Goal: Task Accomplishment & Management: Use online tool/utility

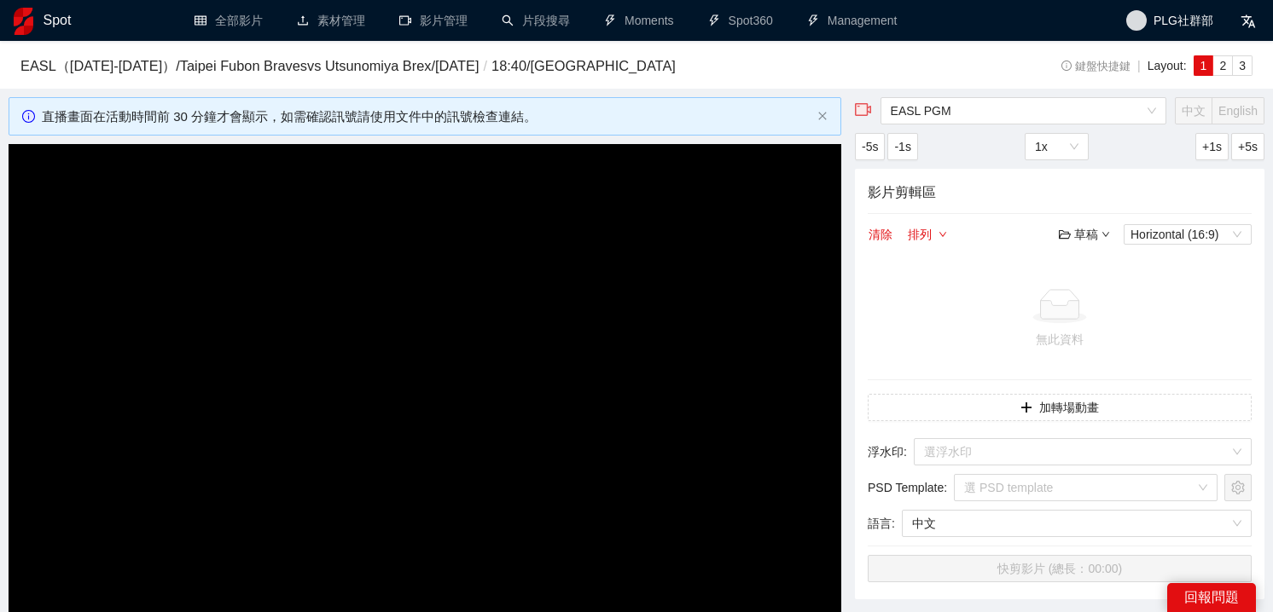
click at [417, 235] on video "Video Player" at bounding box center [425, 378] width 832 height 468
click at [547, 20] on link "片段搜尋" at bounding box center [536, 21] width 68 height 14
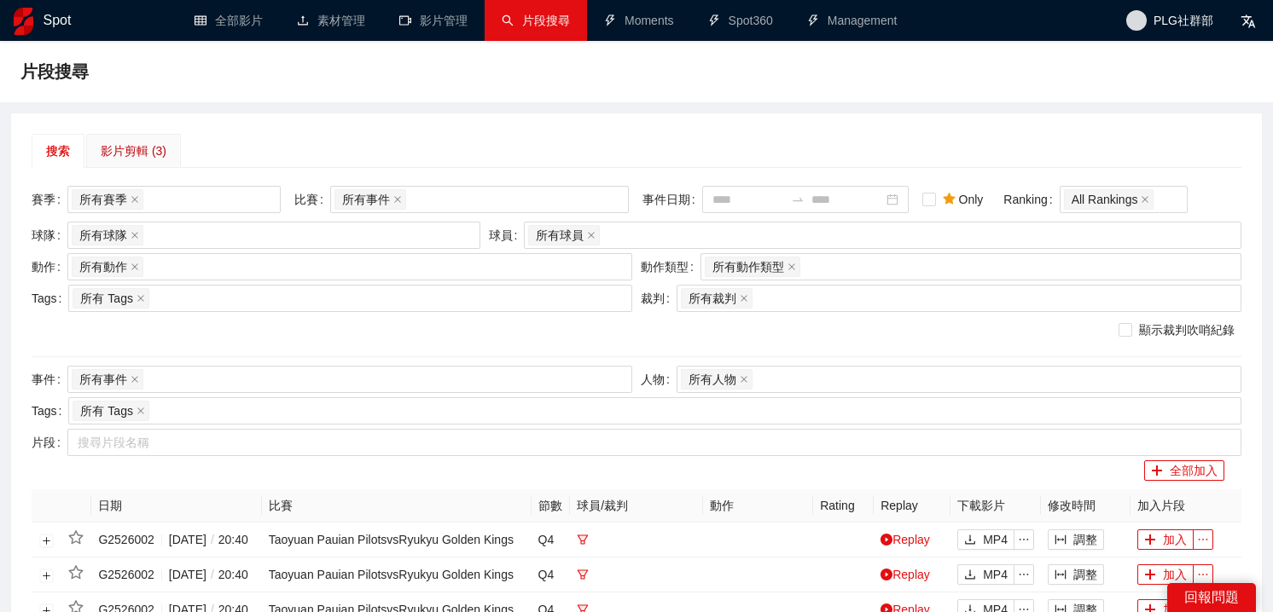
click at [132, 150] on div "影片剪輯 (3)" at bounding box center [134, 151] width 66 height 19
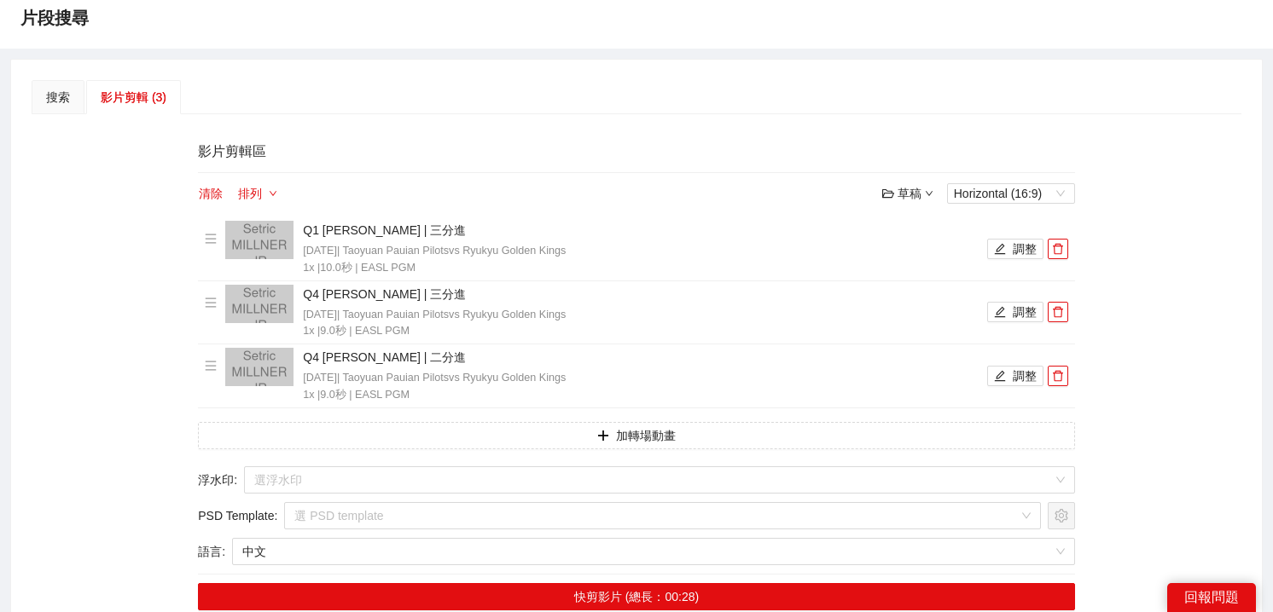
scroll to position [91, 0]
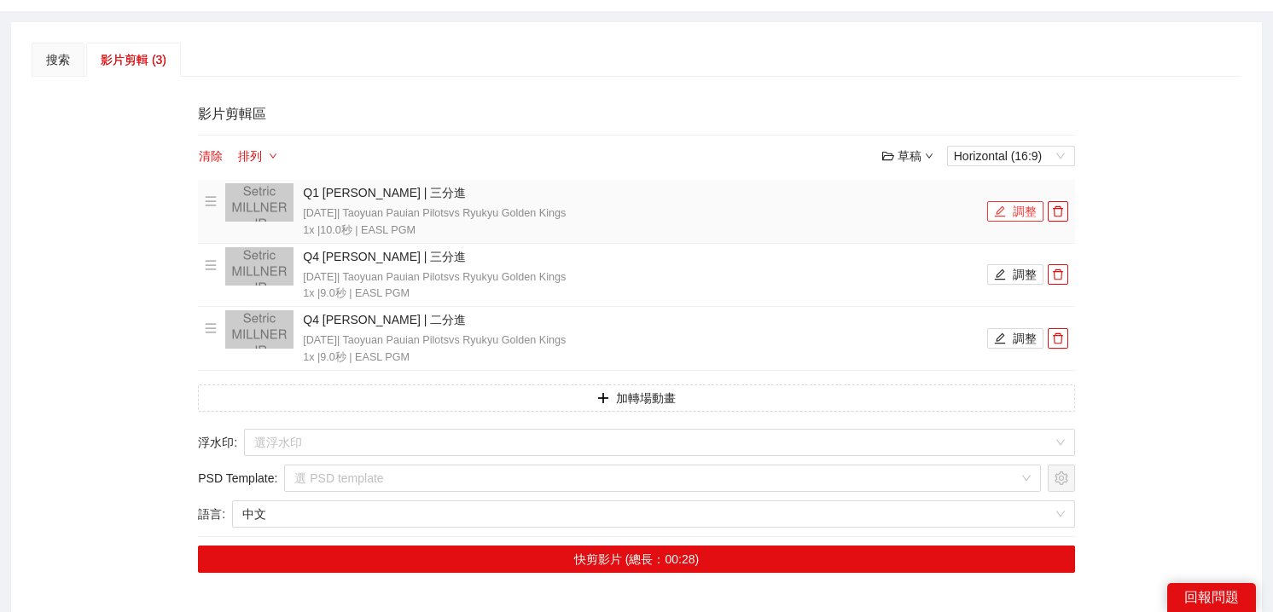
click at [1016, 213] on button "調整" at bounding box center [1015, 211] width 56 height 20
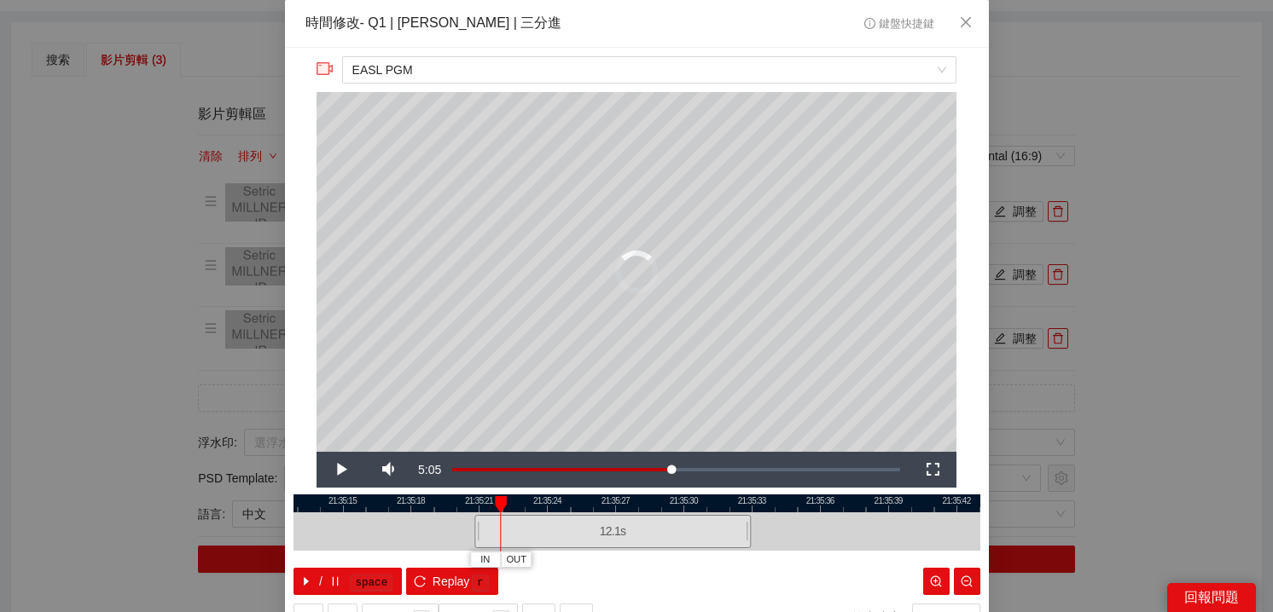
drag, startPoint x: 526, startPoint y: 522, endPoint x: 480, endPoint y: 524, distance: 46.1
click at [479, 524] on div at bounding box center [477, 532] width 10 height 38
click at [341, 470] on span "Video Player" at bounding box center [340, 470] width 48 height 0
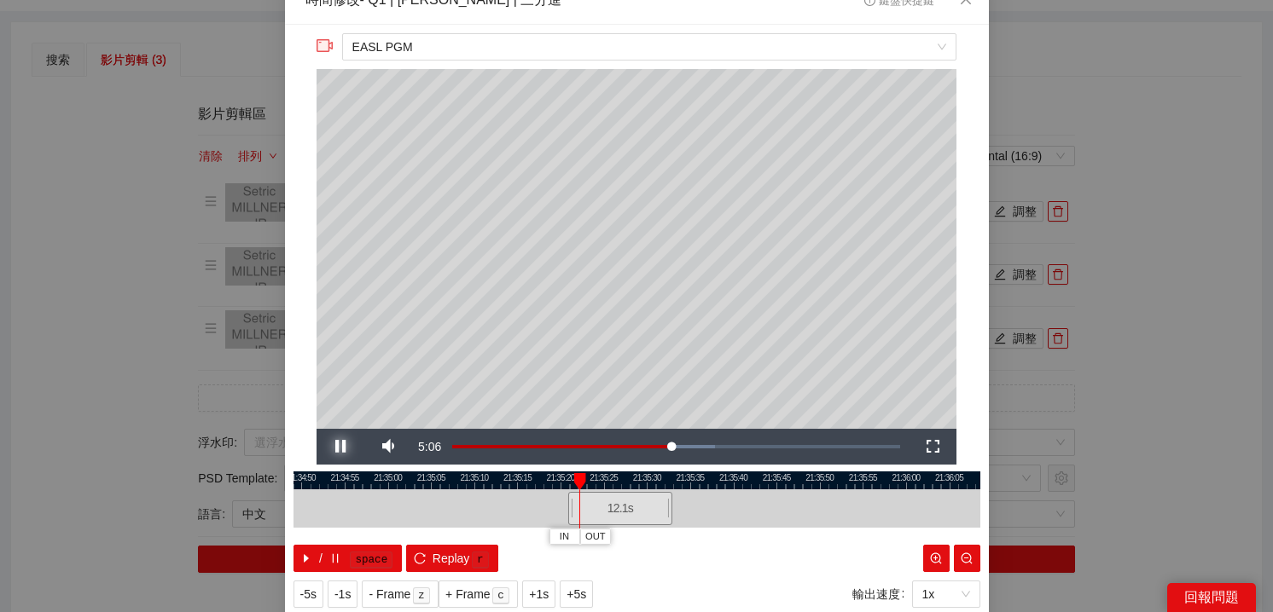
scroll to position [32, 0]
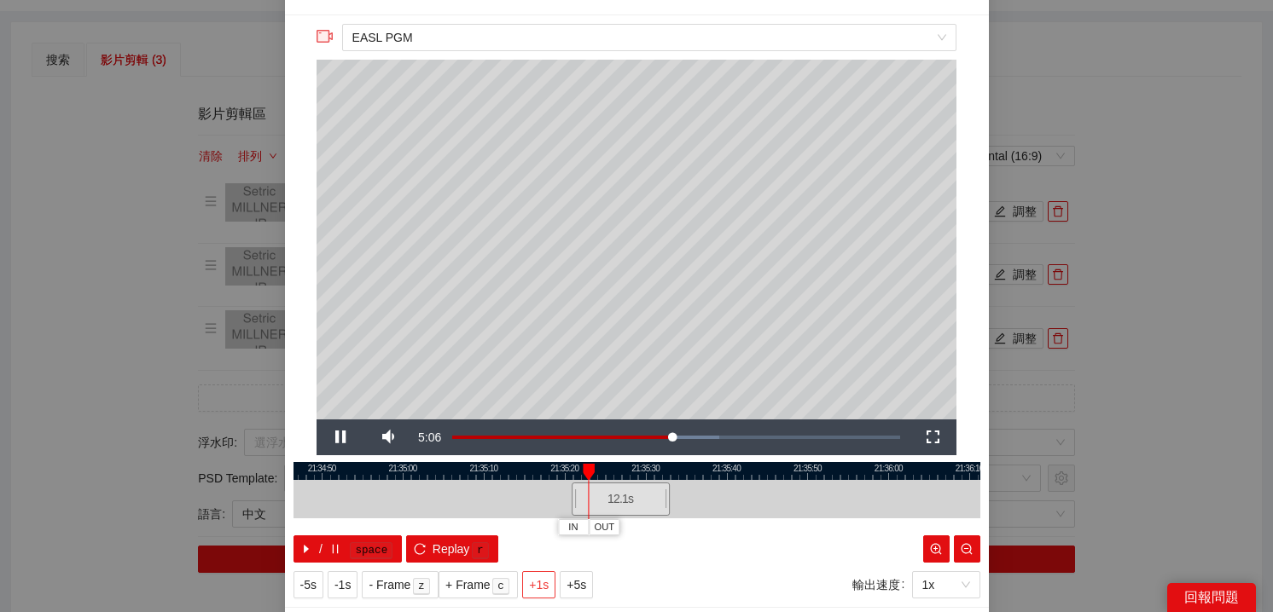
click at [544, 583] on span "+1s" at bounding box center [539, 585] width 20 height 19
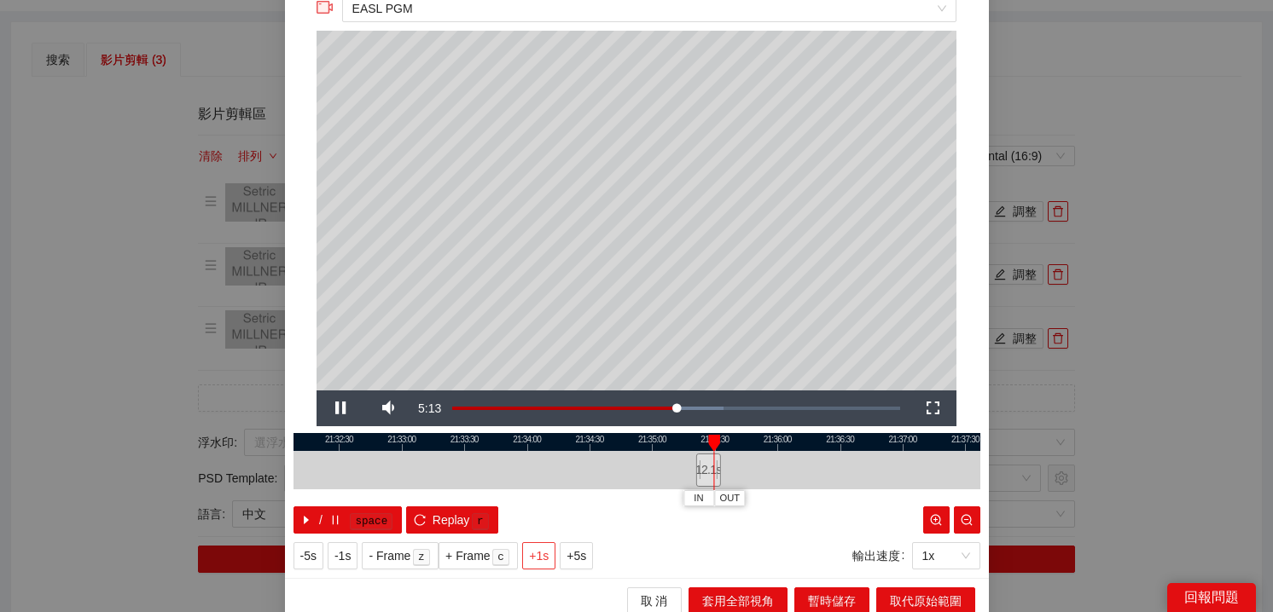
scroll to position [68, 0]
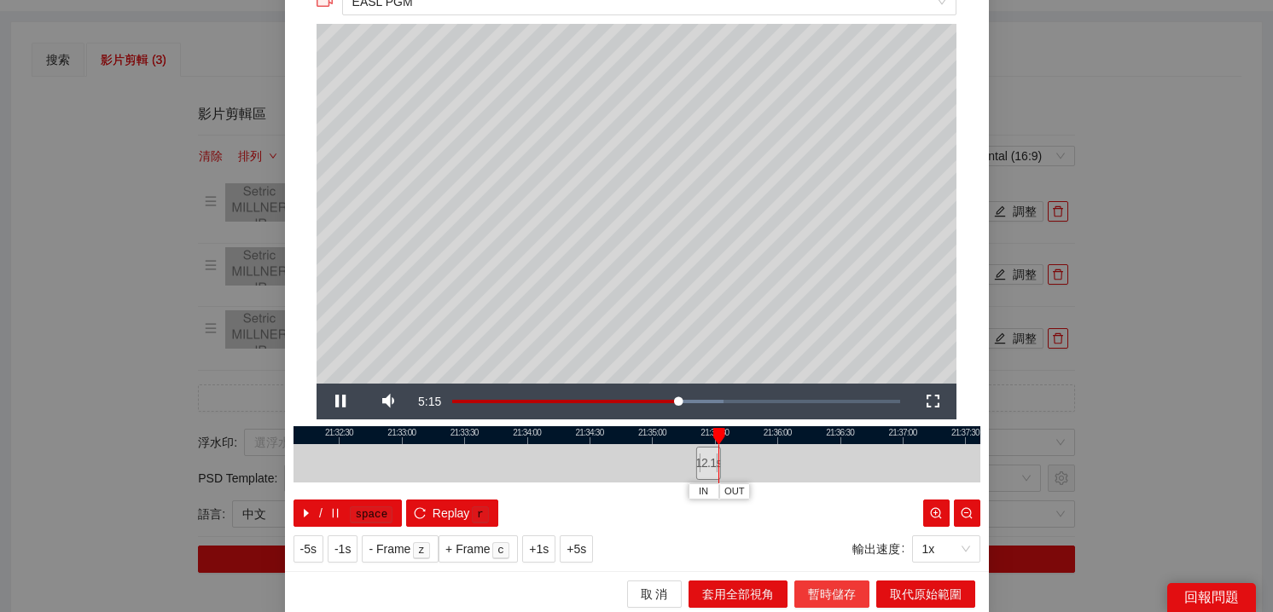
click at [832, 587] on span "暫時儲存" at bounding box center [832, 594] width 48 height 19
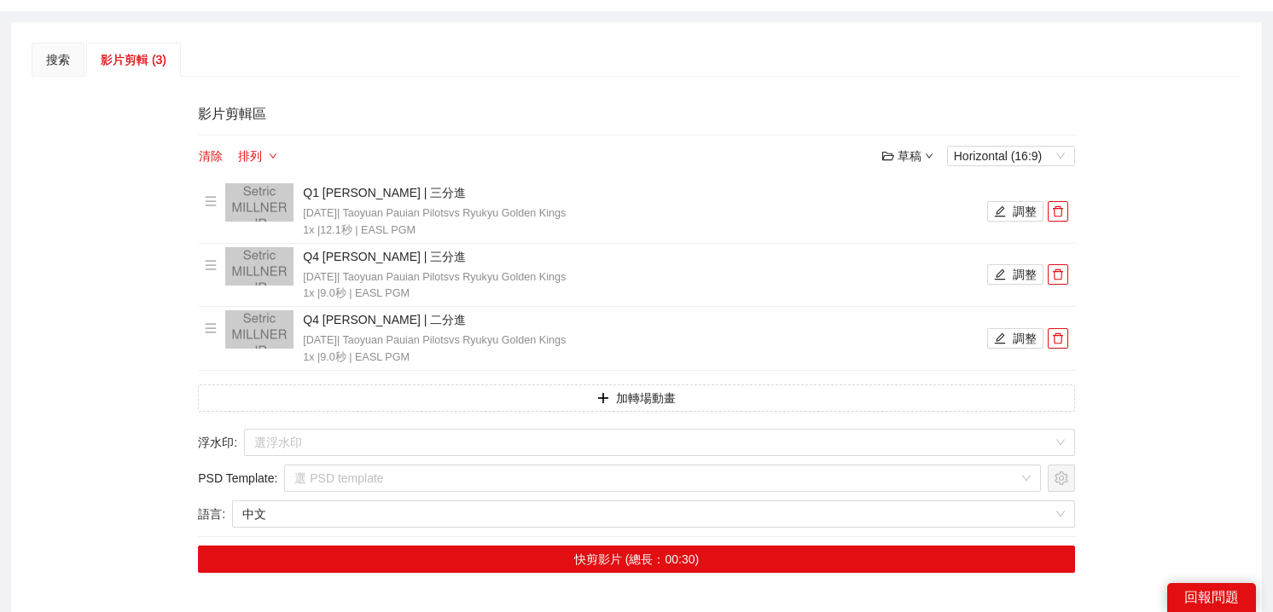
scroll to position [0, 0]
click at [1022, 274] on button "調整" at bounding box center [1015, 274] width 56 height 20
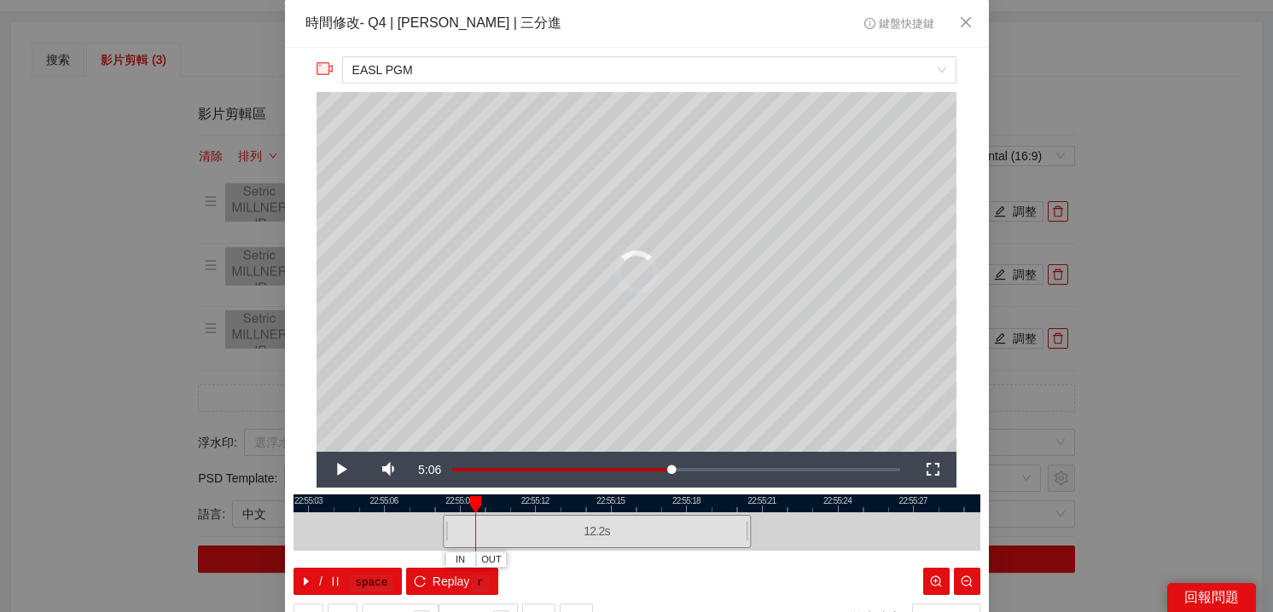
drag, startPoint x: 525, startPoint y: 517, endPoint x: 446, endPoint y: 519, distance: 78.5
click at [445, 519] on div at bounding box center [445, 532] width 10 height 38
click at [339, 470] on span "Video Player" at bounding box center [340, 470] width 48 height 0
drag, startPoint x: 444, startPoint y: 526, endPoint x: 403, endPoint y: 526, distance: 40.9
click at [402, 526] on div at bounding box center [404, 532] width 10 height 38
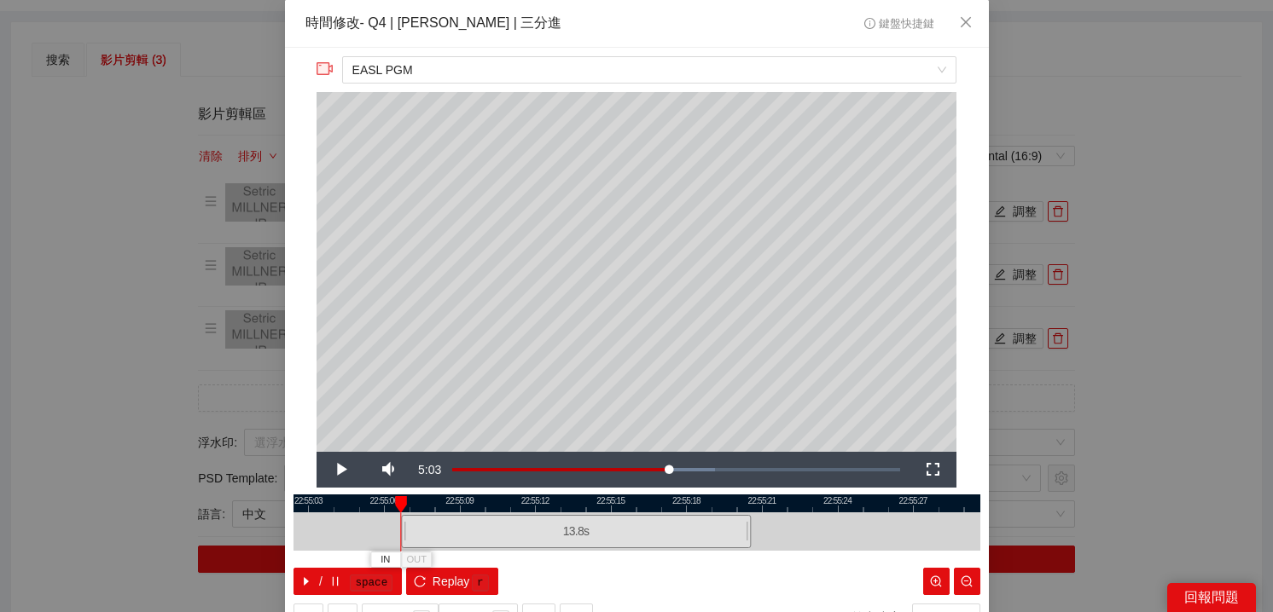
drag, startPoint x: 403, startPoint y: 526, endPoint x: 391, endPoint y: 526, distance: 11.9
click at [398, 526] on div at bounding box center [403, 532] width 10 height 38
click at [344, 470] on span "Video Player" at bounding box center [340, 470] width 48 height 0
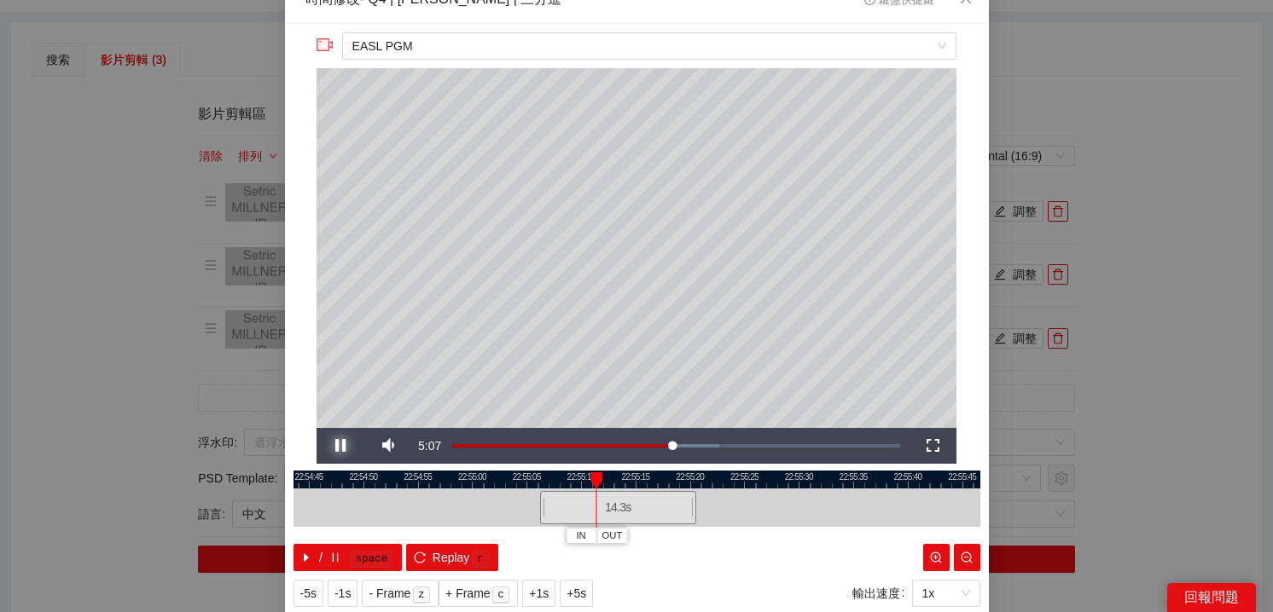
scroll to position [29, 0]
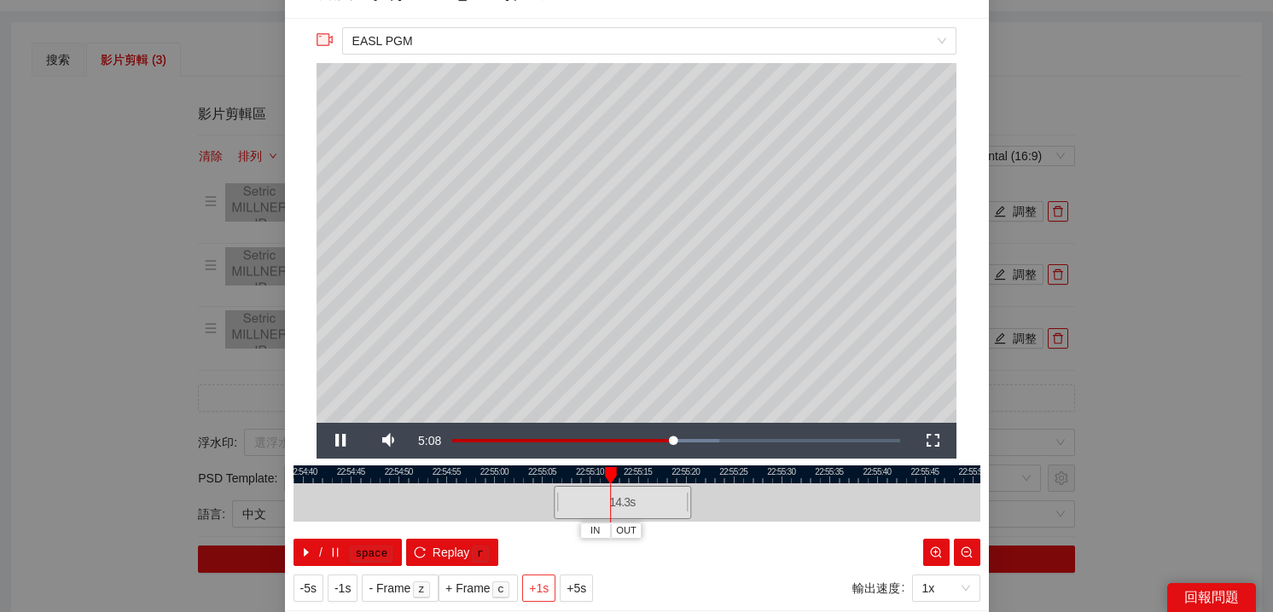
click at [536, 583] on span "+1s" at bounding box center [539, 588] width 20 height 19
click at [536, 582] on span "+1s" at bounding box center [539, 588] width 20 height 19
drag, startPoint x: 689, startPoint y: 499, endPoint x: 667, endPoint y: 498, distance: 22.2
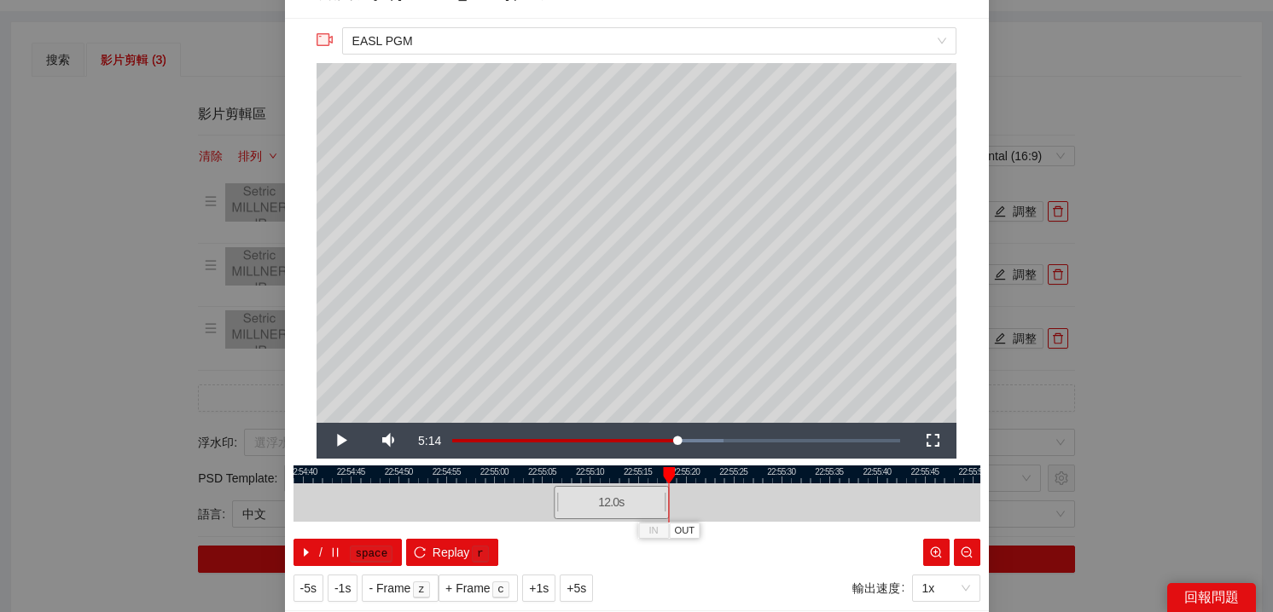
click at [667, 498] on div at bounding box center [666, 503] width 10 height 38
click at [554, 500] on div at bounding box center [552, 503] width 10 height 38
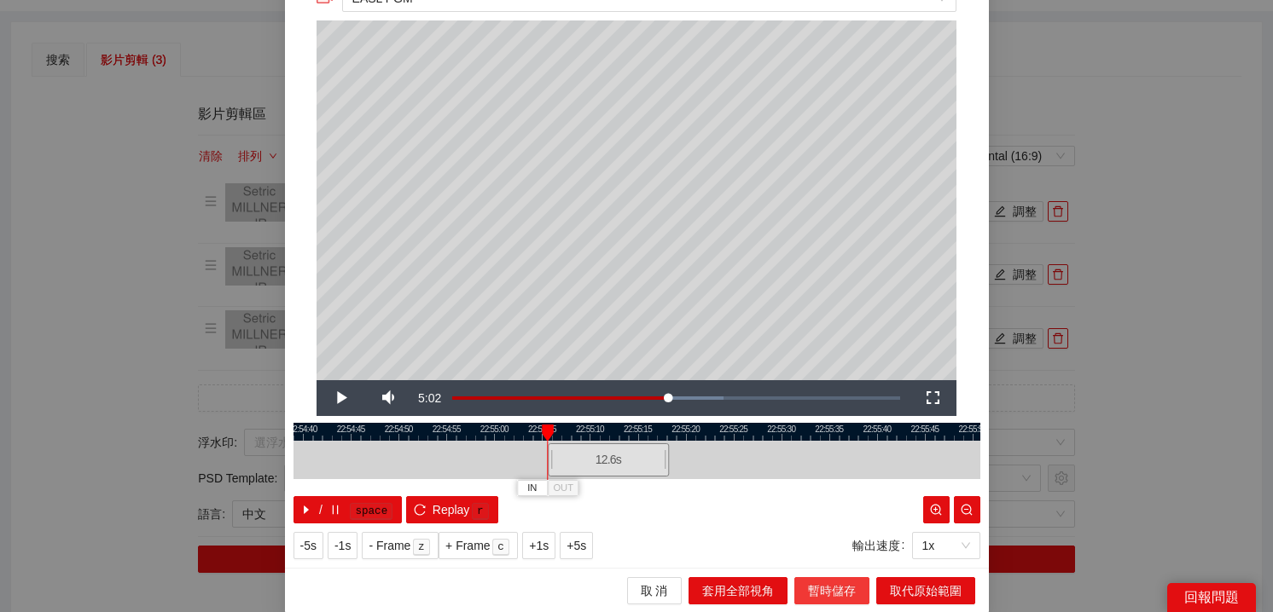
click at [835, 590] on span "暫時儲存" at bounding box center [832, 591] width 48 height 19
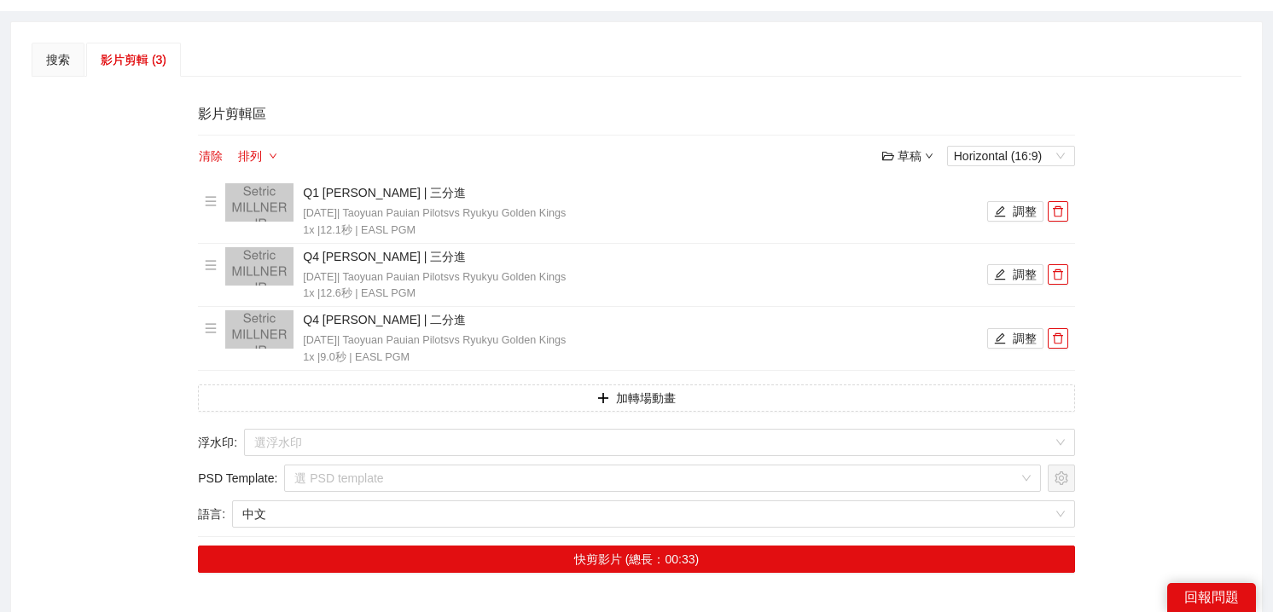
scroll to position [0, 0]
click at [1013, 210] on button "調整" at bounding box center [1015, 211] width 56 height 20
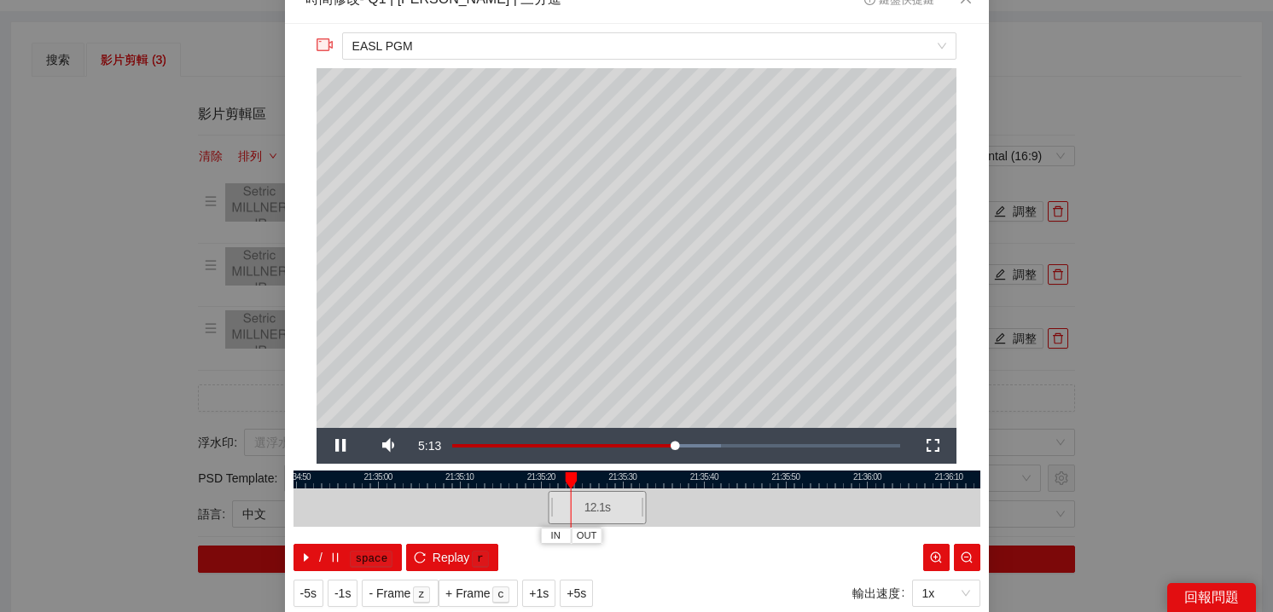
scroll to position [32, 0]
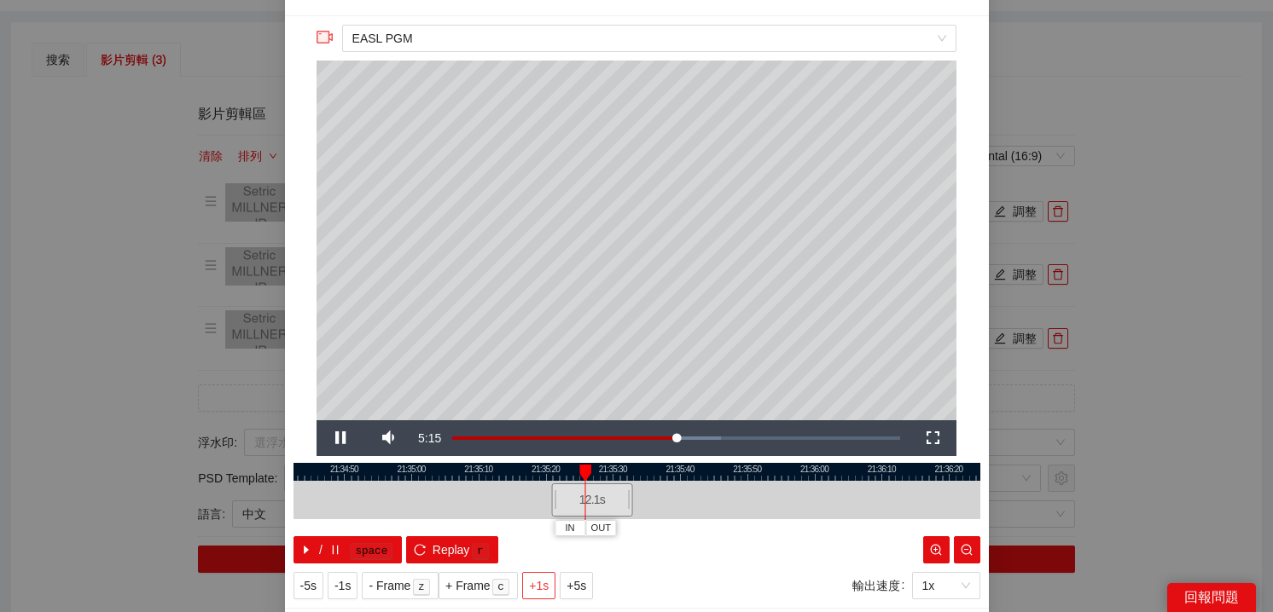
click at [534, 580] on span "+1s" at bounding box center [539, 586] width 20 height 19
drag, startPoint x: 629, startPoint y: 503, endPoint x: 616, endPoint y: 503, distance: 12.8
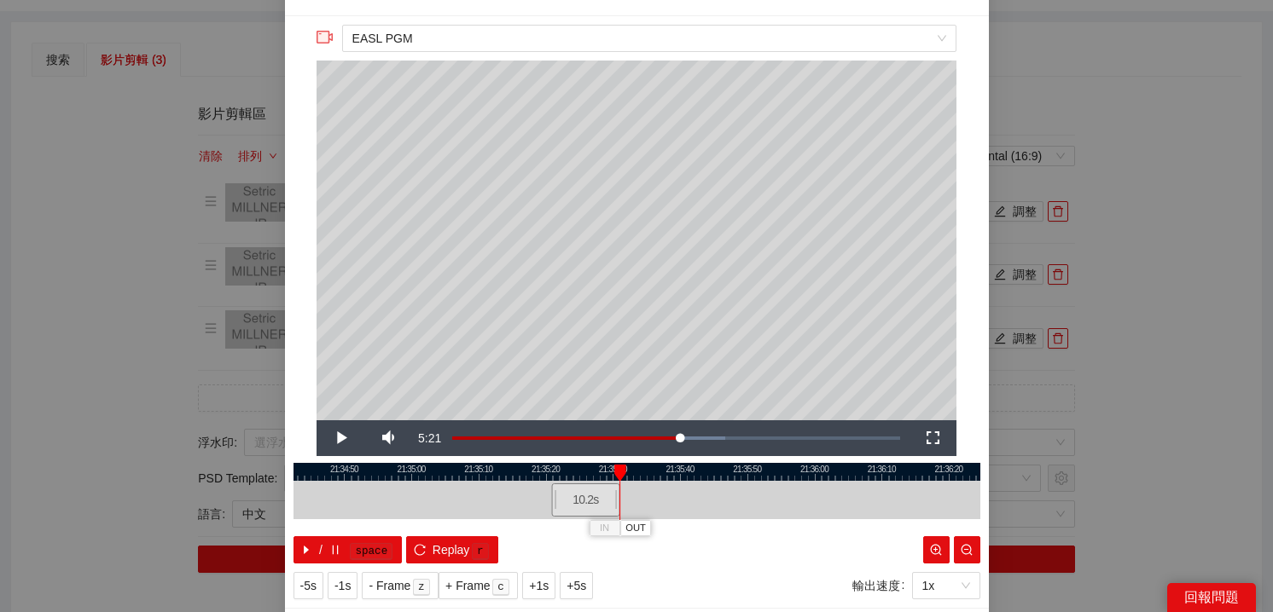
click at [616, 503] on div at bounding box center [617, 500] width 10 height 38
click at [554, 496] on div at bounding box center [552, 500] width 10 height 38
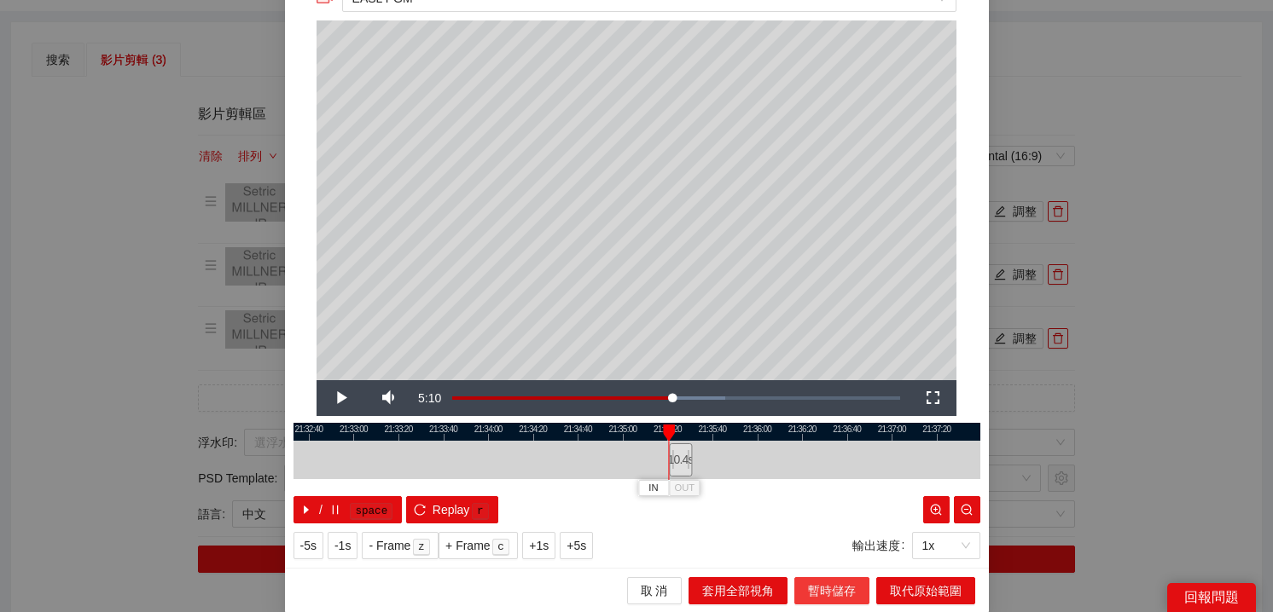
click at [820, 582] on span "暫時儲存" at bounding box center [832, 591] width 48 height 19
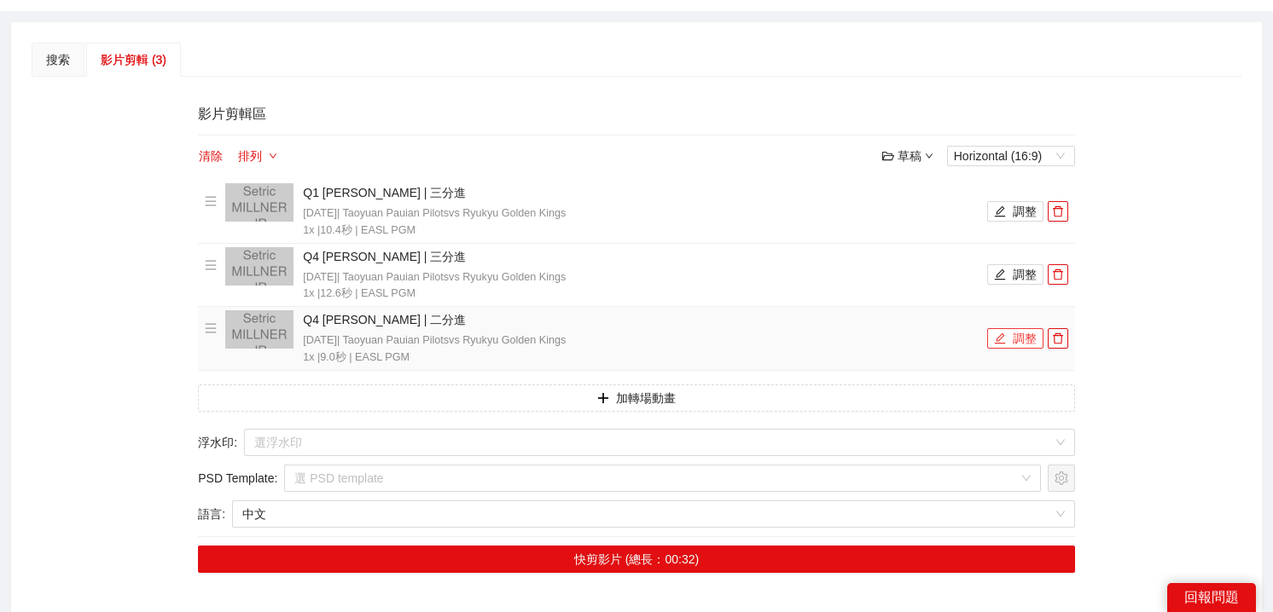
click at [1003, 344] on span "edit" at bounding box center [1000, 340] width 12 height 14
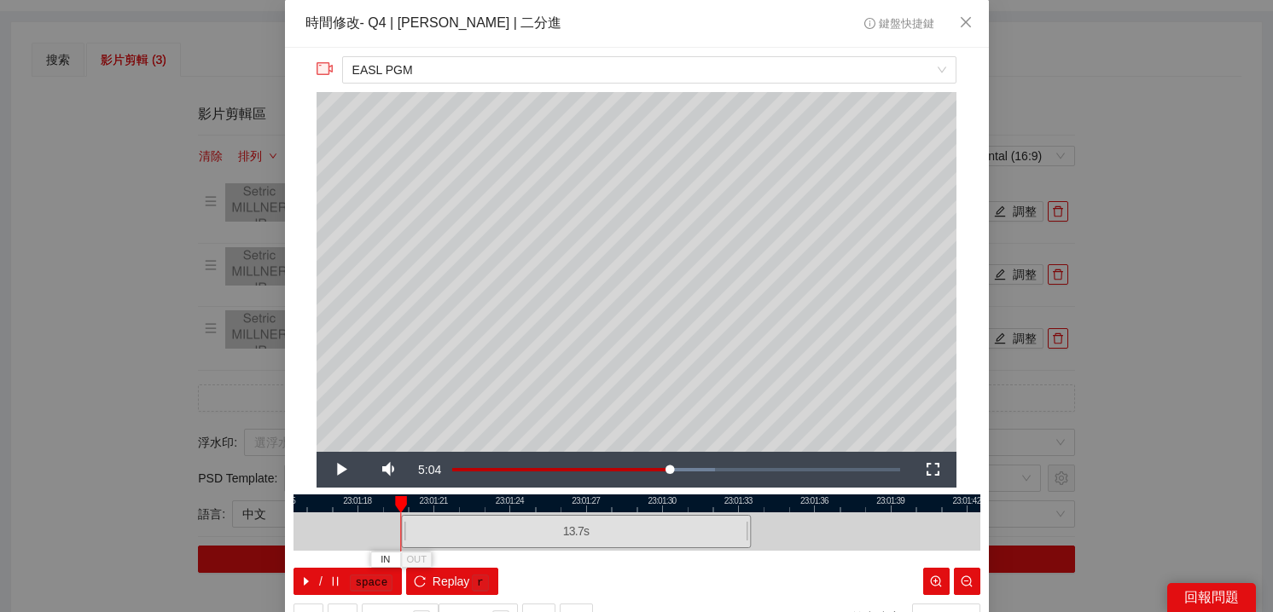
drag, startPoint x: 528, startPoint y: 522, endPoint x: 407, endPoint y: 519, distance: 121.1
click at [407, 519] on div at bounding box center [403, 532] width 10 height 38
click at [339, 470] on span "Video Player" at bounding box center [340, 470] width 48 height 0
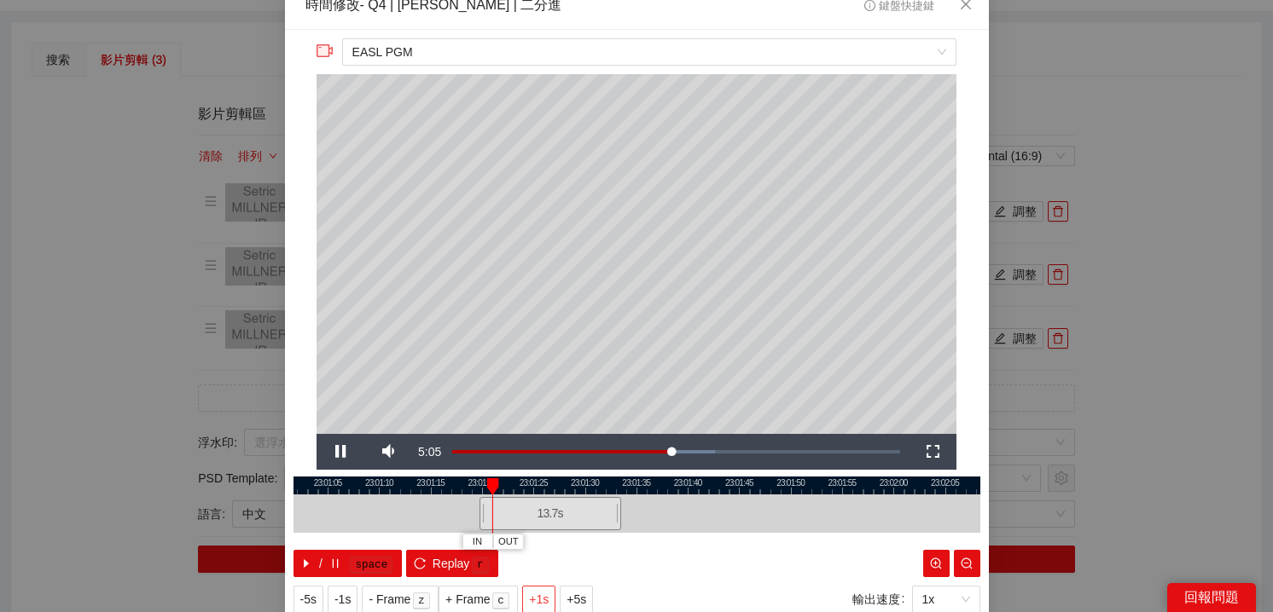
click at [536, 596] on span "+1s" at bounding box center [539, 599] width 20 height 19
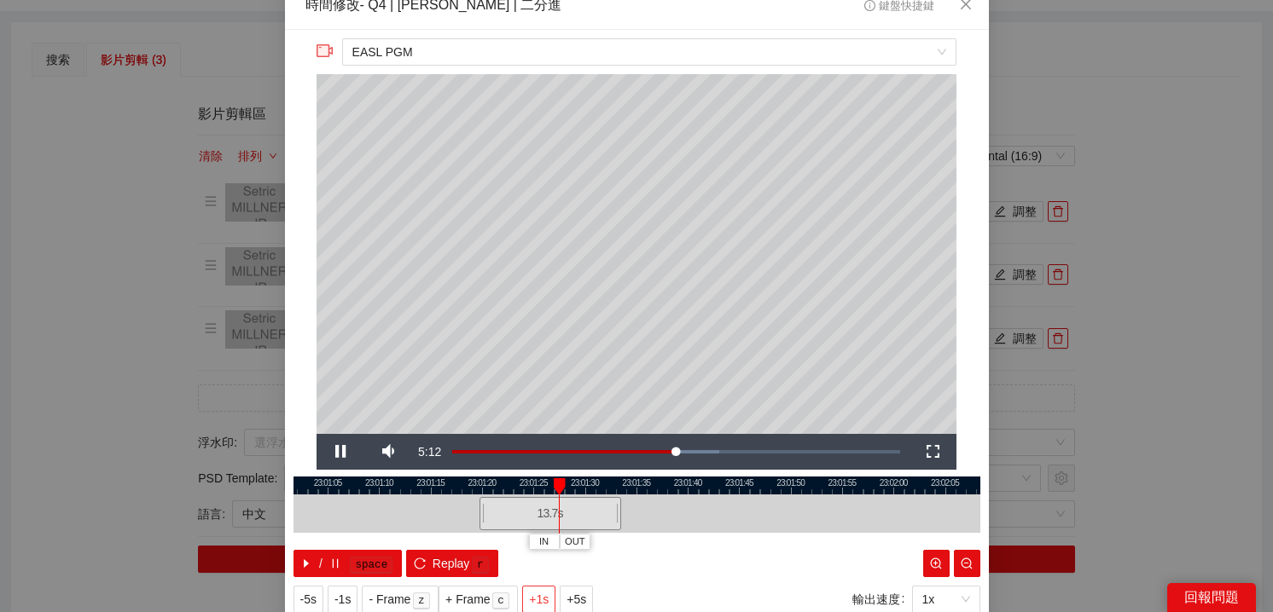
click at [536, 596] on span "+1s" at bounding box center [539, 599] width 20 height 19
drag, startPoint x: 618, startPoint y: 507, endPoint x: 603, endPoint y: 507, distance: 15.4
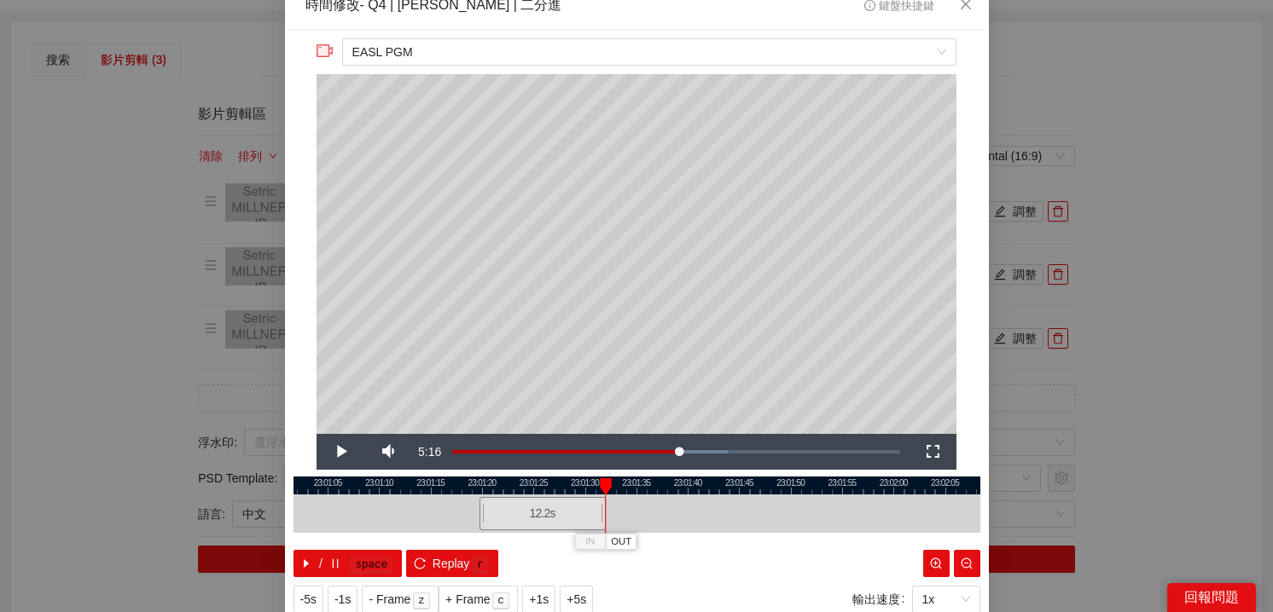
click at [603, 507] on div at bounding box center [603, 514] width 10 height 38
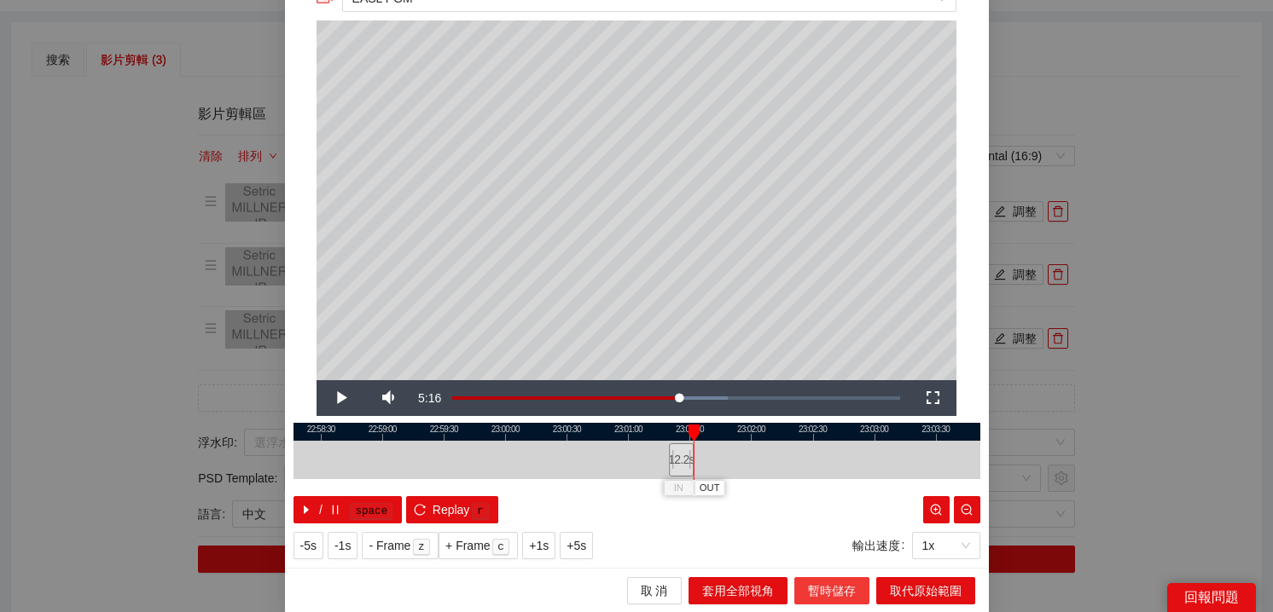
click at [809, 585] on span "暫時儲存" at bounding box center [832, 591] width 48 height 19
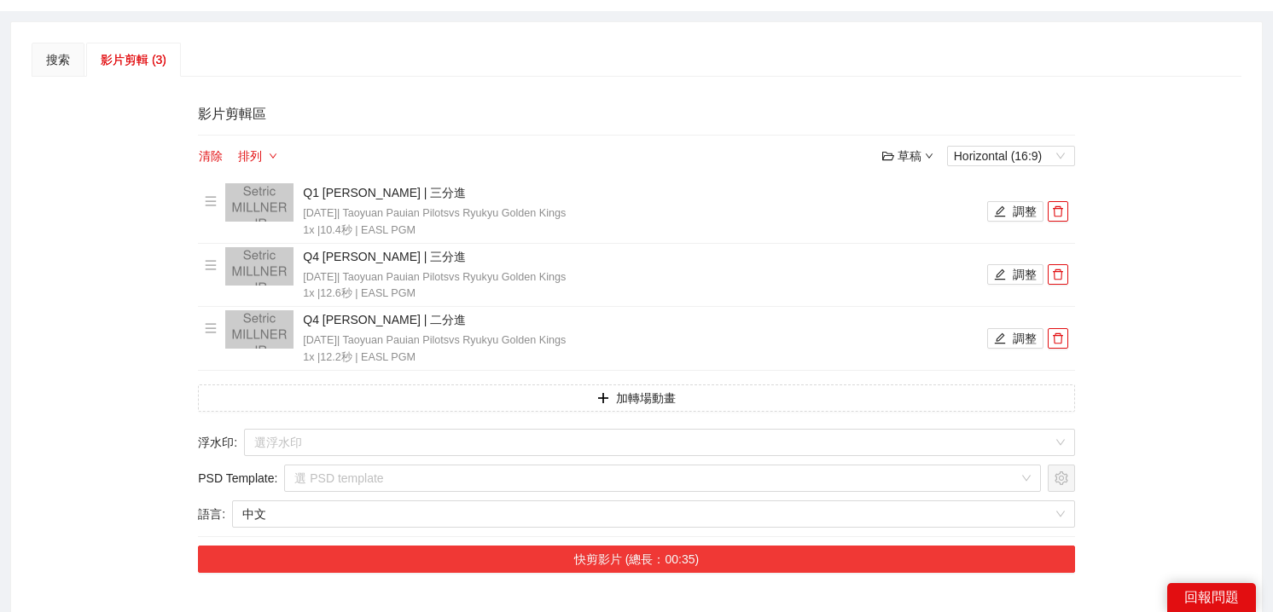
click at [797, 554] on button "快剪影片 (總長：00:35)" at bounding box center [636, 559] width 877 height 27
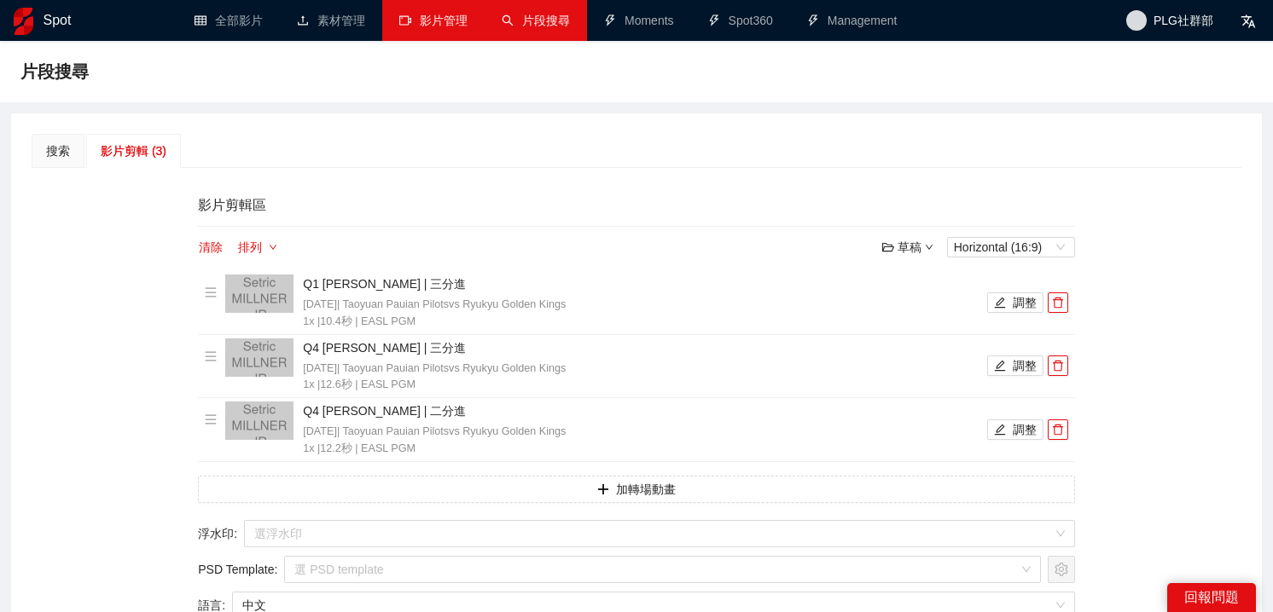
click at [433, 27] on link "影片管理" at bounding box center [433, 21] width 68 height 14
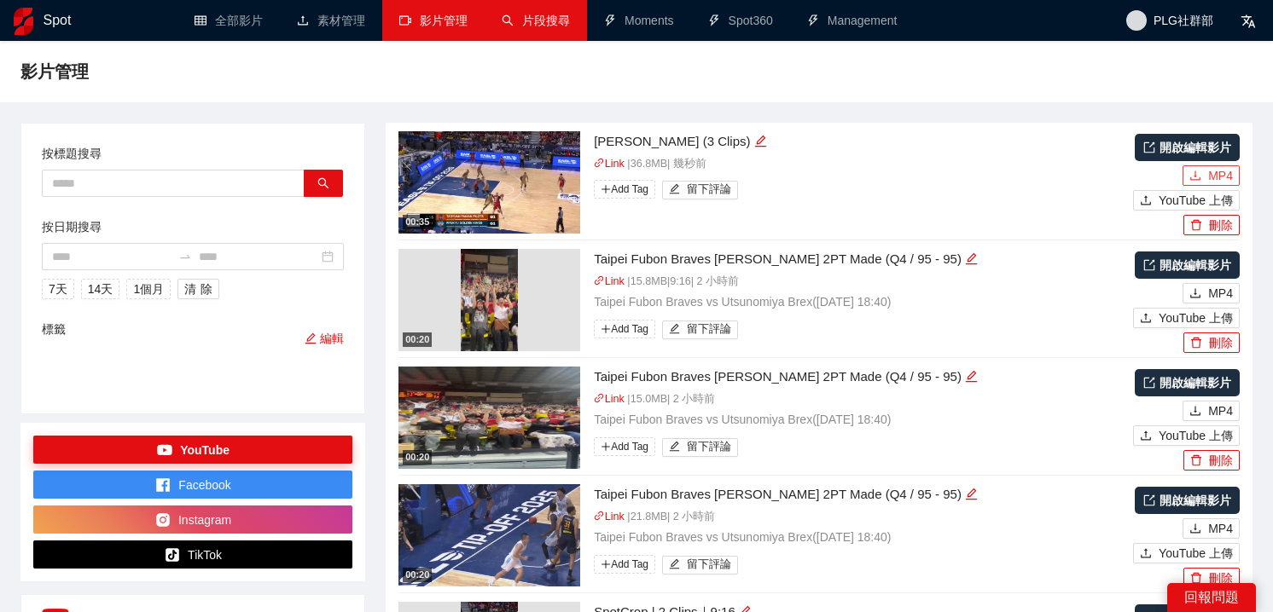
click at [1201, 167] on button "MP4" at bounding box center [1210, 175] width 57 height 20
click at [1229, 232] on button "刪除" at bounding box center [1211, 225] width 56 height 20
click at [1253, 178] on button "Yes" at bounding box center [1240, 175] width 33 height 20
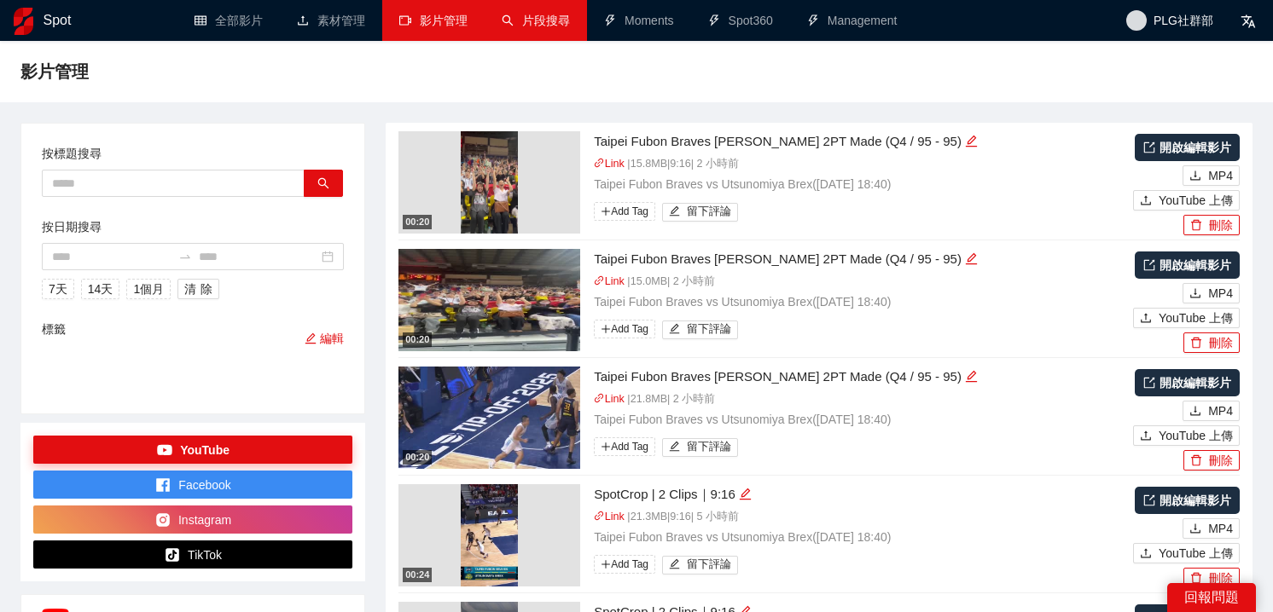
click at [523, 15] on link "片段搜尋" at bounding box center [536, 21] width 68 height 14
